Goal: Task Accomplishment & Management: Complete application form

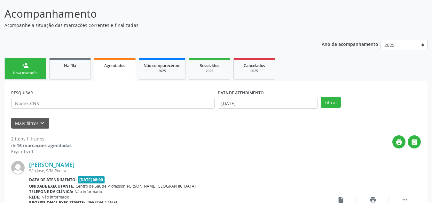
scroll to position [44, 0]
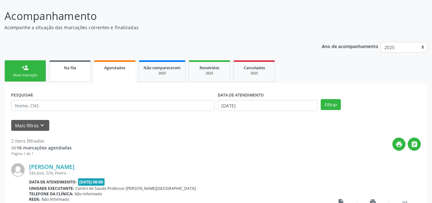
click at [63, 75] on link "Na fila" at bounding box center [70, 70] width 42 height 21
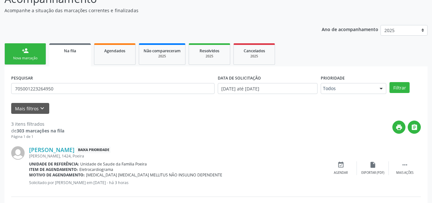
scroll to position [64, 0]
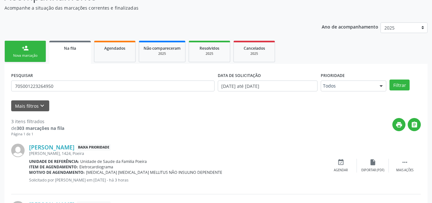
click at [31, 56] on div "Nova marcação" at bounding box center [25, 55] width 32 height 5
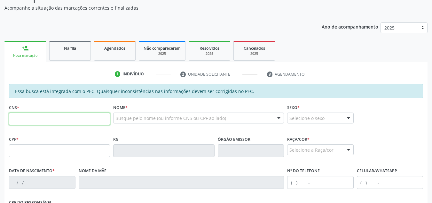
click at [27, 116] on input "text" at bounding box center [59, 118] width 101 height 13
type input "704 6086 9249 2223"
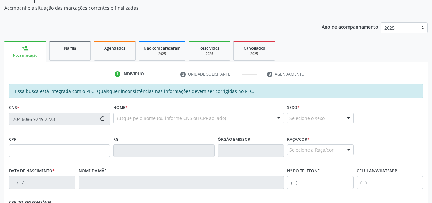
type input "034.212.154-56"
type input "[DATE]"
type input "[PERSON_NAME] das Neves"
type input "[PHONE_NUMBER]"
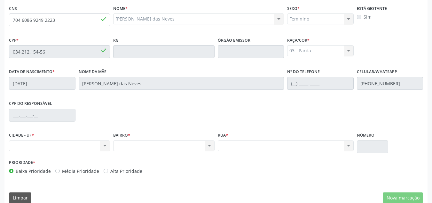
scroll to position [172, 0]
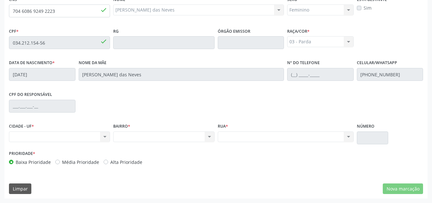
click at [58, 137] on div "Nenhum resultado encontrado para: " " Não há nenhuma opção para ser exibida." at bounding box center [59, 136] width 101 height 11
click at [113, 135] on div "BAIRRO * Nenhum resultado encontrado para: " " Não há nenhuma opção para ser ex…" at bounding box center [164, 134] width 104 height 27
click at [108, 136] on div "Nenhum resultado encontrado para: " " Não há nenhuma opção para ser exibida." at bounding box center [59, 136] width 101 height 11
click at [35, 137] on div "Nenhum resultado encontrado para: " " Não há nenhuma opção para ser exibida." at bounding box center [59, 136] width 101 height 11
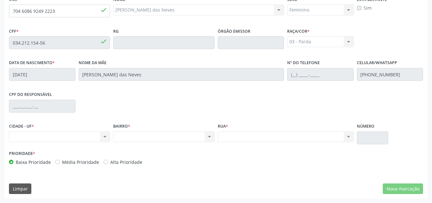
click at [103, 135] on div "Nenhum resultado encontrado para: " " Não há nenhuma opção para ser exibida." at bounding box center [59, 136] width 101 height 11
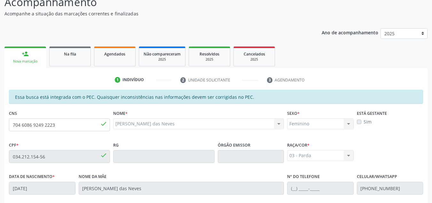
scroll to position [44, 0]
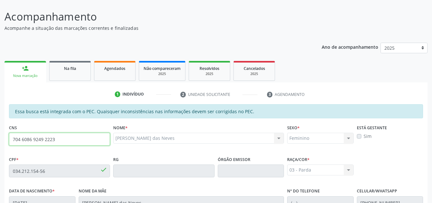
drag, startPoint x: 63, startPoint y: 139, endPoint x: 8, endPoint y: 140, distance: 55.7
click at [8, 140] on div "CNS 704 6086 9249 2223 done" at bounding box center [59, 139] width 104 height 32
